Goal: Find contact information: Find contact information

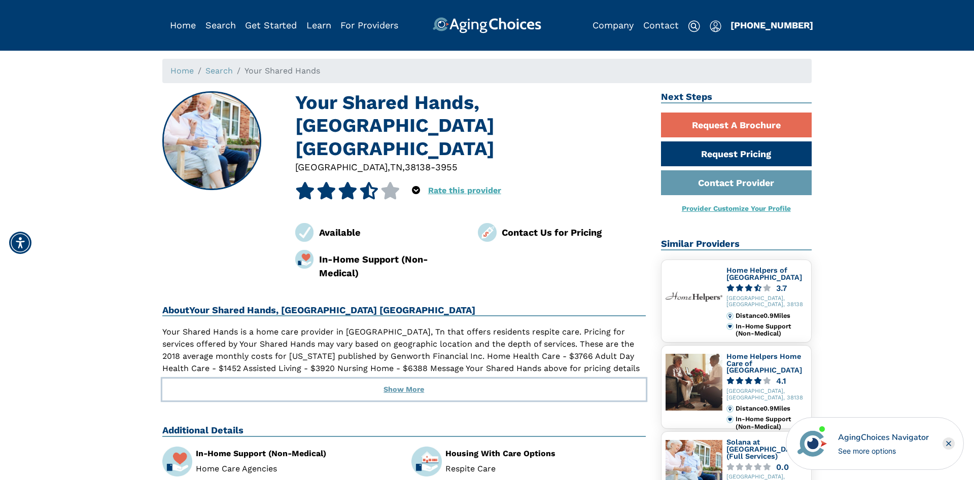
click at [393, 379] on button "Show More" at bounding box center [403, 390] width 483 height 22
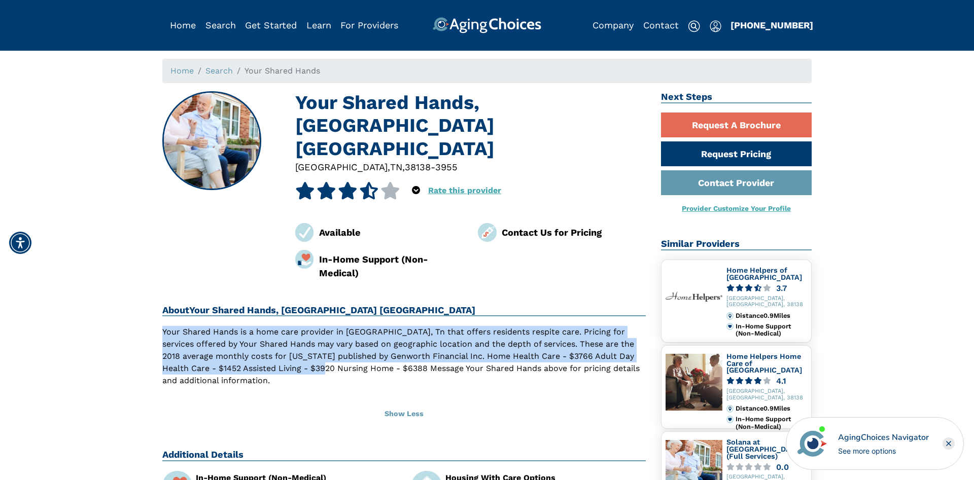
drag, startPoint x: 159, startPoint y: 282, endPoint x: 334, endPoint y: 327, distance: 180.4
click at [334, 327] on div "Your Shared Hands, [GEOGRAPHIC_DATA]-3955 3.6 out of 5 stars 5 star 63 % 4 star…" at bounding box center [404, 424] width 498 height 667
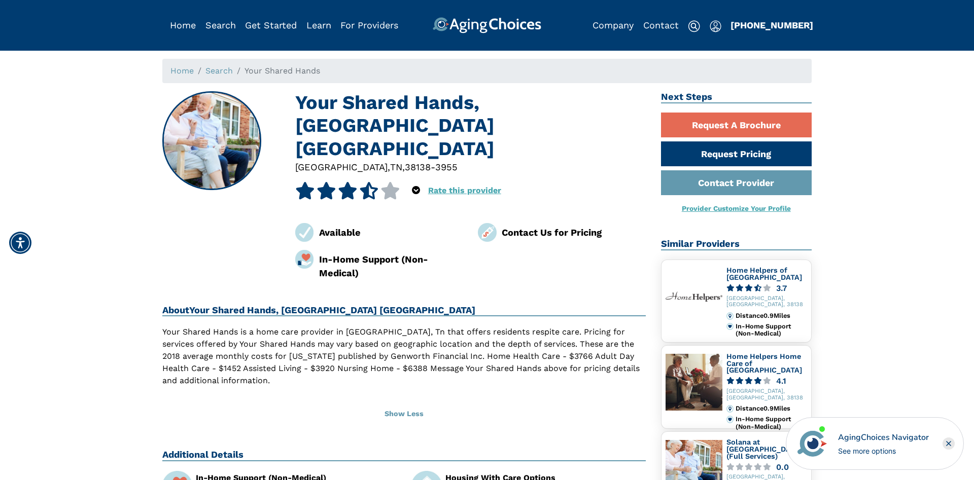
click at [340, 344] on div "Your Shared Hands is a home care provider in [GEOGRAPHIC_DATA], Tn that offers …" at bounding box center [403, 362] width 483 height 73
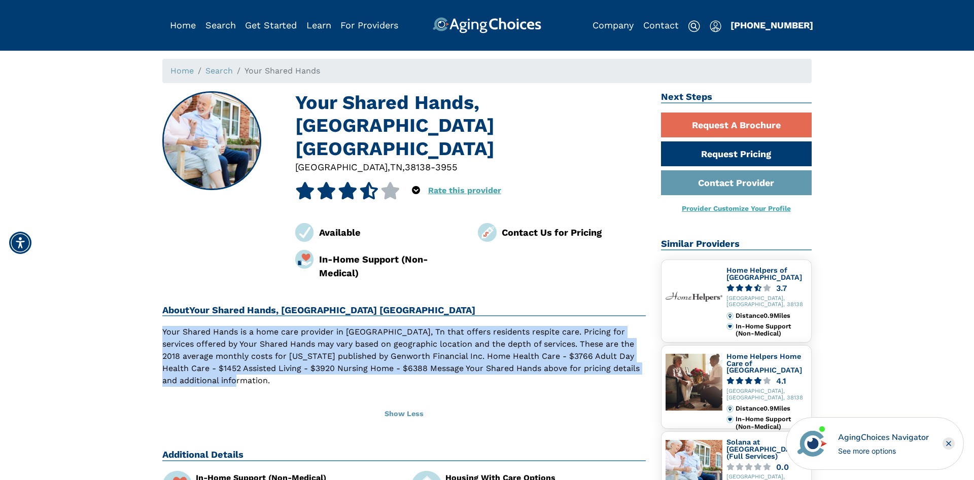
drag, startPoint x: 160, startPoint y: 281, endPoint x: 278, endPoint y: 335, distance: 129.8
click at [278, 335] on div "Your Shared Hands, [GEOGRAPHIC_DATA]-3955 3.6 out of 5 stars 5 star 63 % 4 star…" at bounding box center [404, 424] width 498 height 667
copy p "Your Shared Hands is a home care provider in [GEOGRAPHIC_DATA], Tn that offers …"
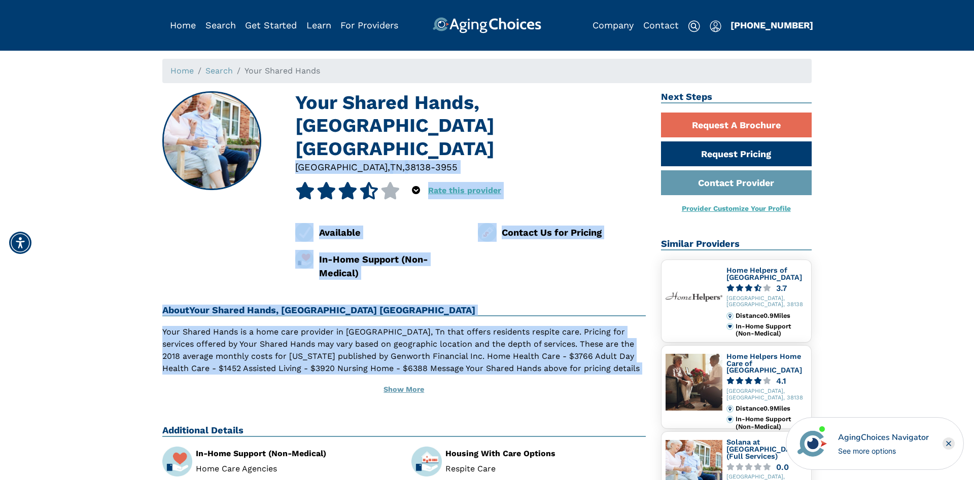
drag, startPoint x: 135, startPoint y: 125, endPoint x: 486, endPoint y: 336, distance: 409.1
click at [486, 336] on div "Home Search Your Shared Hands Your Shared Hands, Germantown TN Germantown , TN …" at bounding box center [487, 408] width 958 height 699
click at [407, 379] on button "Show More" at bounding box center [403, 390] width 483 height 22
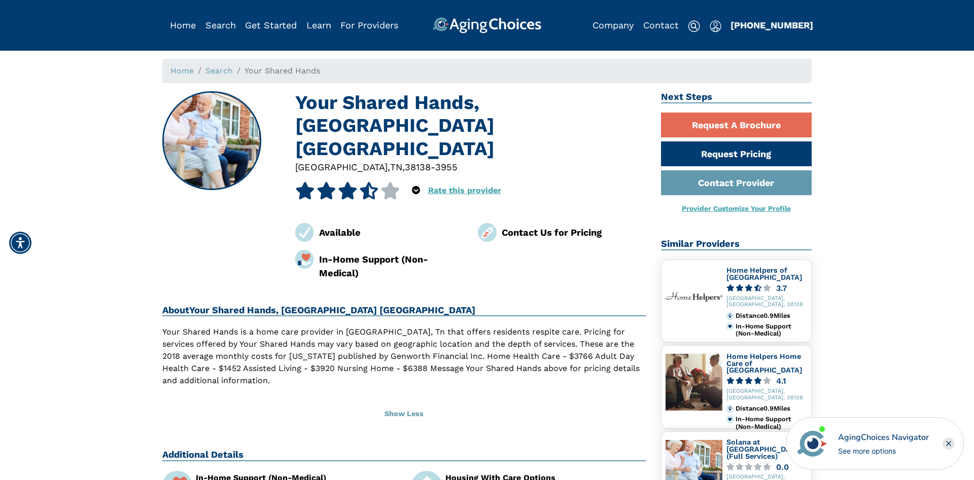
click at [297, 98] on h1 "Your Shared Hands, [GEOGRAPHIC_DATA] [GEOGRAPHIC_DATA]" at bounding box center [470, 125] width 350 height 69
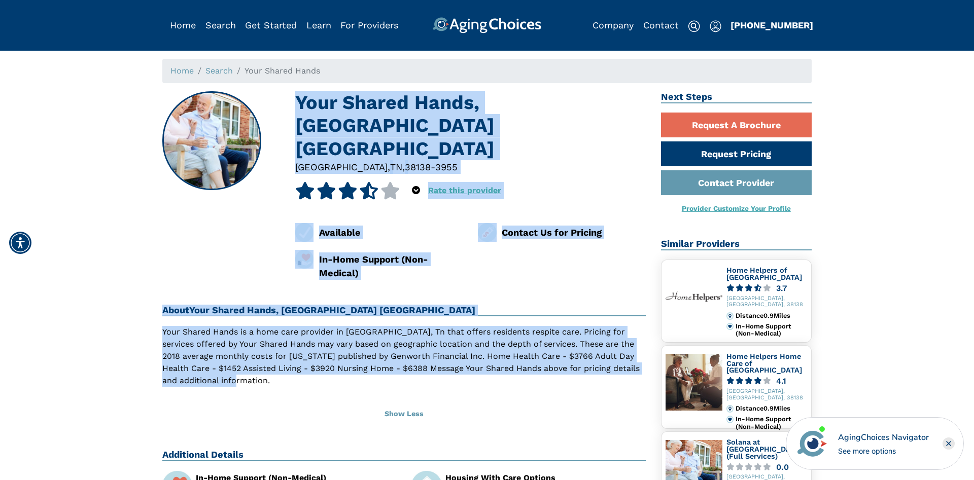
drag, startPoint x: 297, startPoint y: 98, endPoint x: 441, endPoint y: 343, distance: 284.3
click at [441, 343] on div "Your Shared Hands, [GEOGRAPHIC_DATA]-3955 3.6 out of 5 stars 5 star 63 % 4 star…" at bounding box center [404, 424] width 498 height 667
copy div "Your Shared Hands, Germantown TN Germantown , TN , 38138-3955 3.6 out of 5 star…"
